Goal: Information Seeking & Learning: Find specific fact

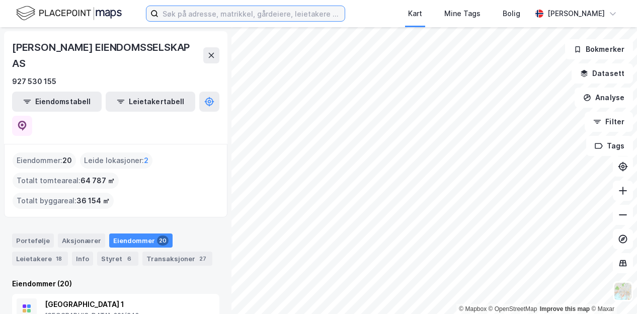
click at [251, 14] on input at bounding box center [252, 13] width 186 height 15
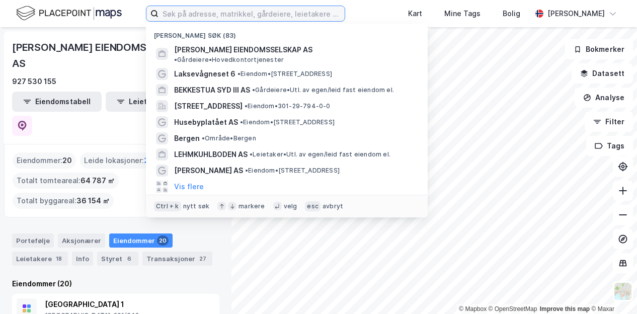
type input "0"
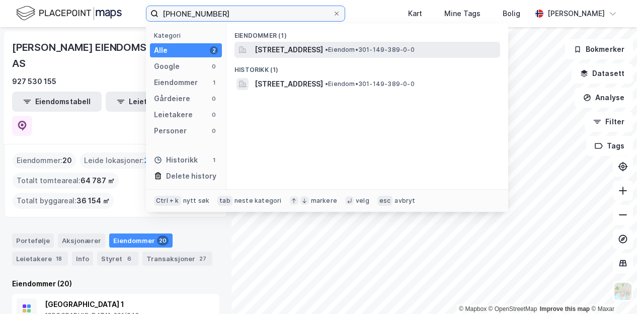
type input "[PHONE_NUMBER]"
click at [422, 45] on div "[STREET_ADDRESS] • Eiendom • 301-149-389-0-0" at bounding box center [377, 50] width 244 height 12
